Goal: Task Accomplishment & Management: Use online tool/utility

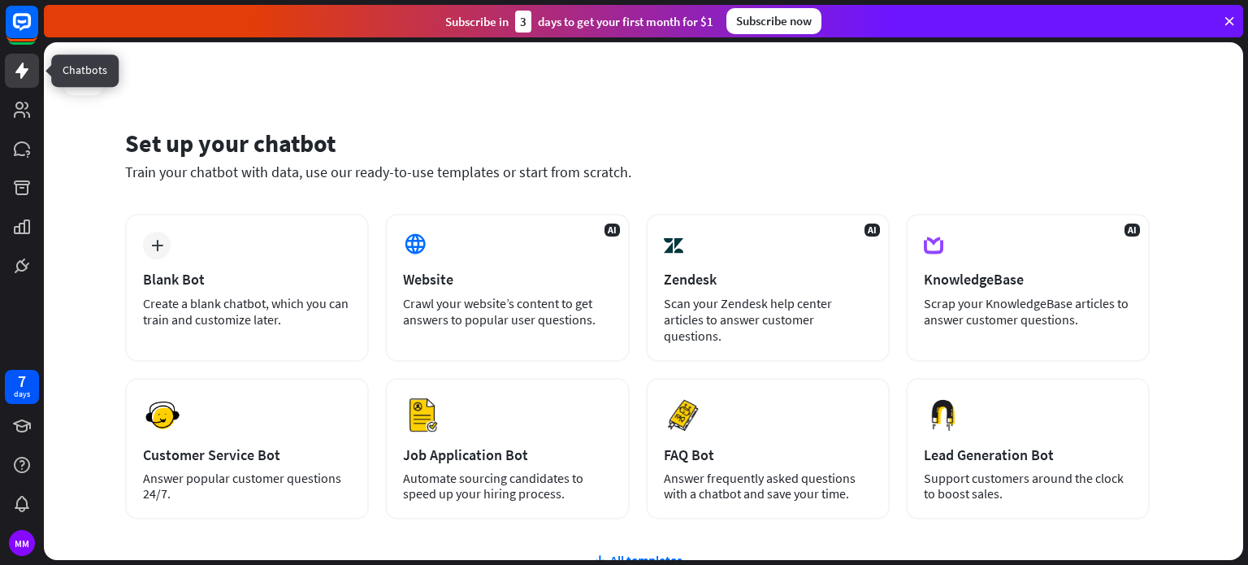
click at [26, 64] on icon at bounding box center [21, 70] width 19 height 19
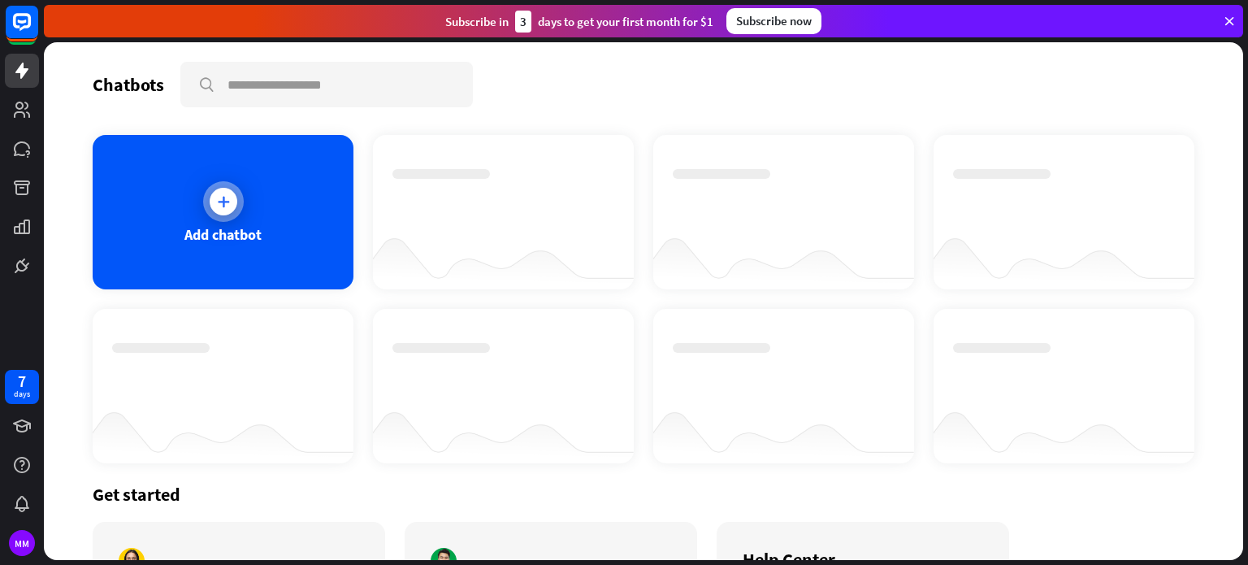
click at [211, 210] on div at bounding box center [224, 202] width 28 height 28
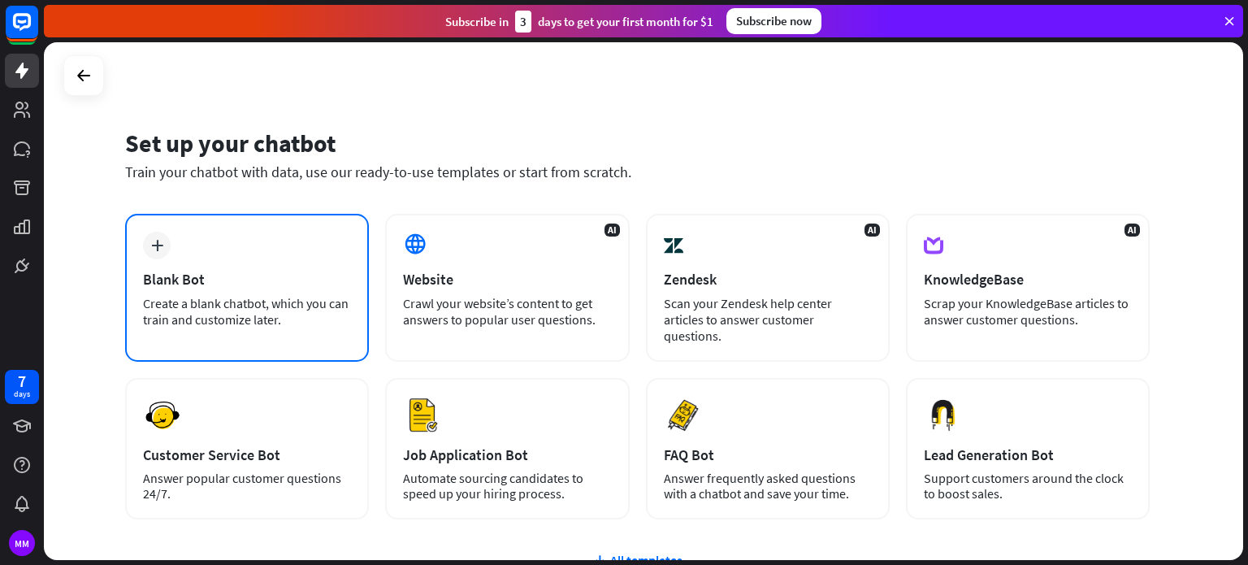
click at [273, 270] on div "Blank Bot" at bounding box center [247, 279] width 208 height 19
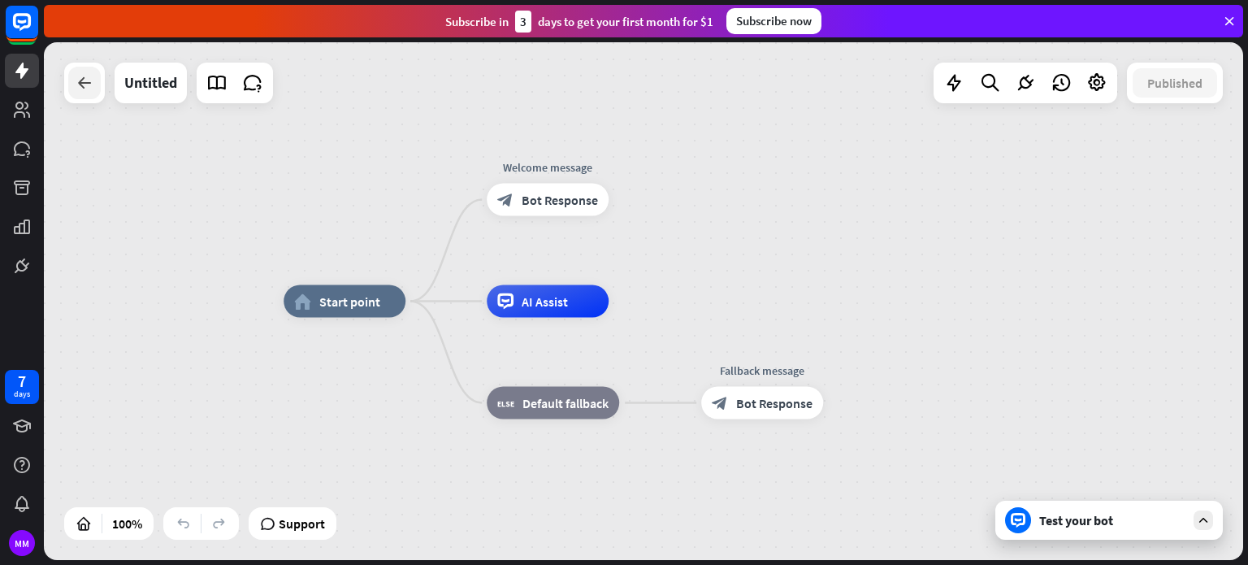
click at [90, 86] on icon at bounding box center [84, 82] width 19 height 19
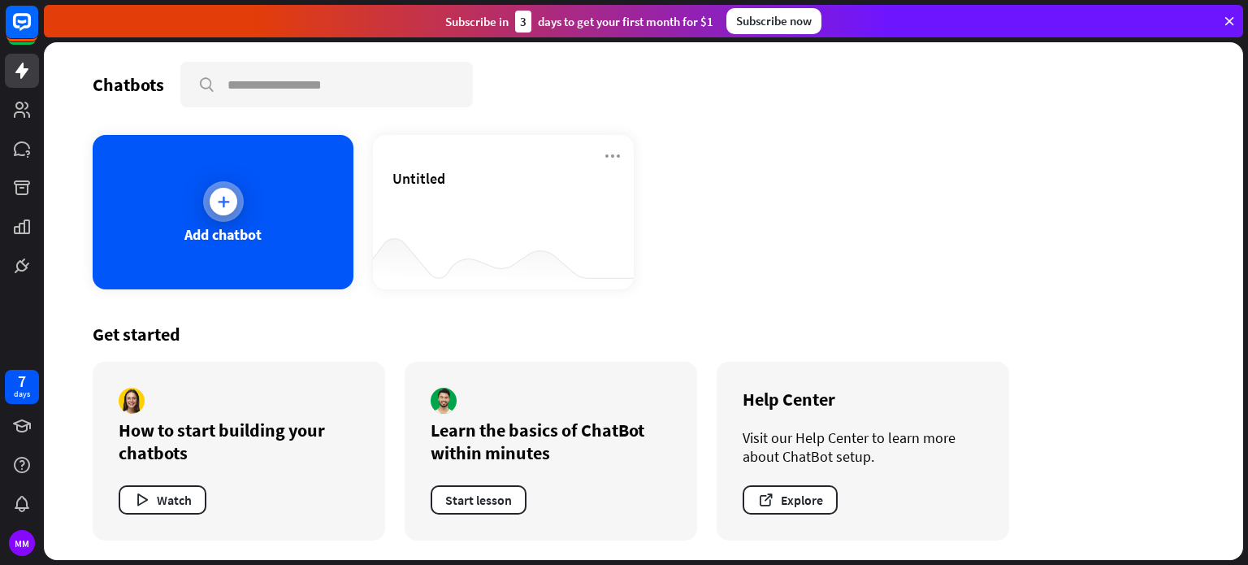
click at [232, 199] on div at bounding box center [224, 202] width 28 height 28
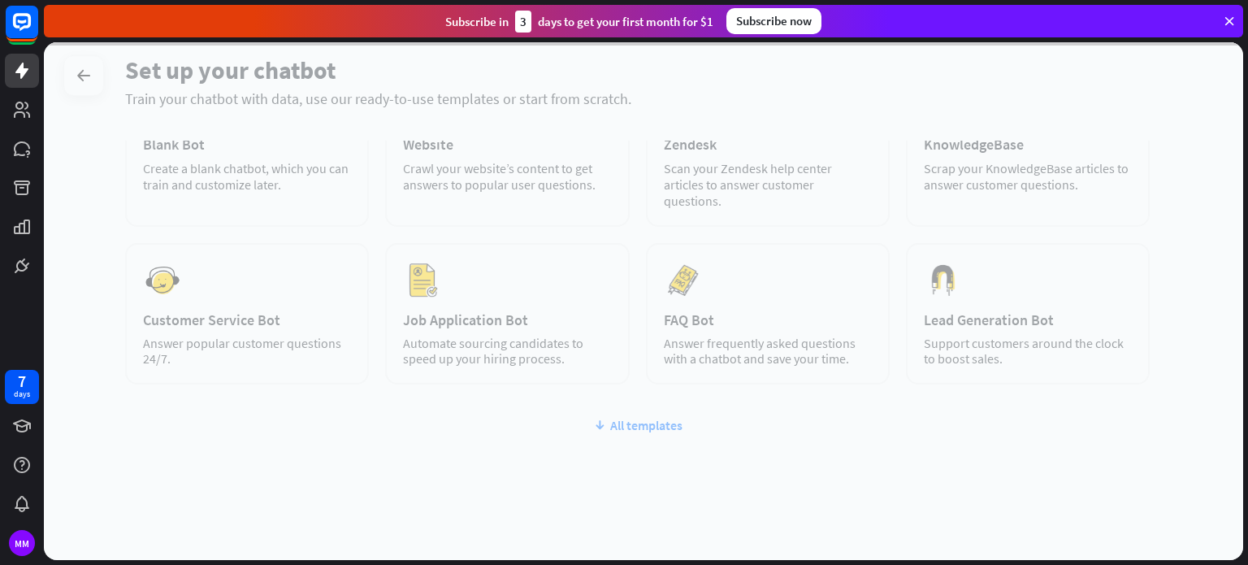
scroll to position [136, 0]
